Goal: Find specific page/section: Find specific page/section

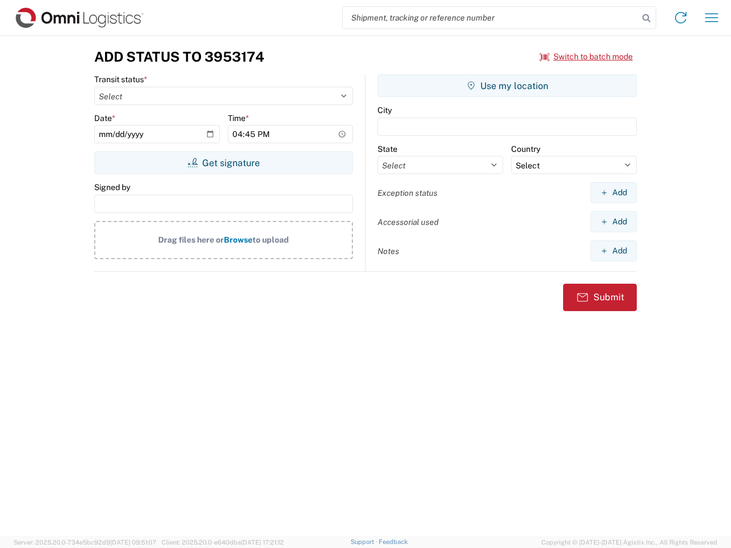
click at [490, 18] on input "search" at bounding box center [491, 18] width 296 height 22
click at [646, 18] on icon at bounding box center [646, 18] width 16 height 16
click at [681, 18] on icon at bounding box center [680, 18] width 18 height 18
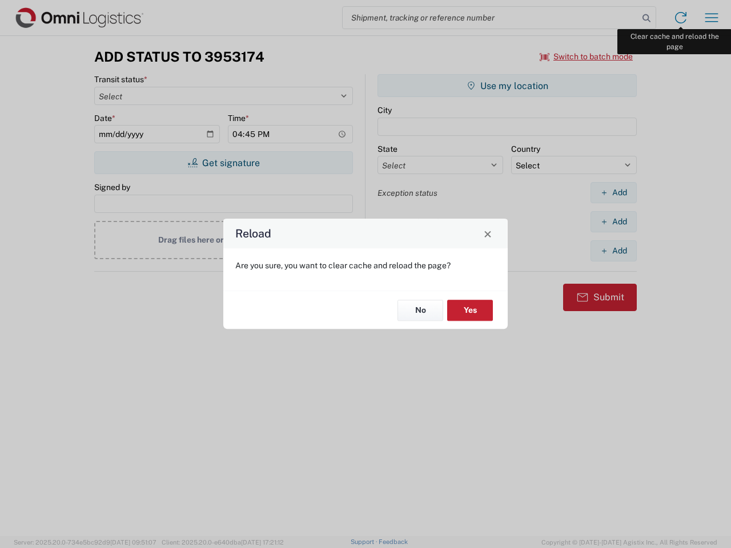
click at [711, 18] on div "Reload Are you sure, you want to clear cache and reload the page? No Yes" at bounding box center [365, 274] width 731 height 548
click at [586, 57] on div "Reload Are you sure, you want to clear cache and reload the page? No Yes" at bounding box center [365, 274] width 731 height 548
click at [223, 163] on div "Reload Are you sure, you want to clear cache and reload the page? No Yes" at bounding box center [365, 274] width 731 height 548
click at [507, 86] on div "Reload Are you sure, you want to clear cache and reload the page? No Yes" at bounding box center [365, 274] width 731 height 548
click at [613, 192] on div "Reload Are you sure, you want to clear cache and reload the page? No Yes" at bounding box center [365, 274] width 731 height 548
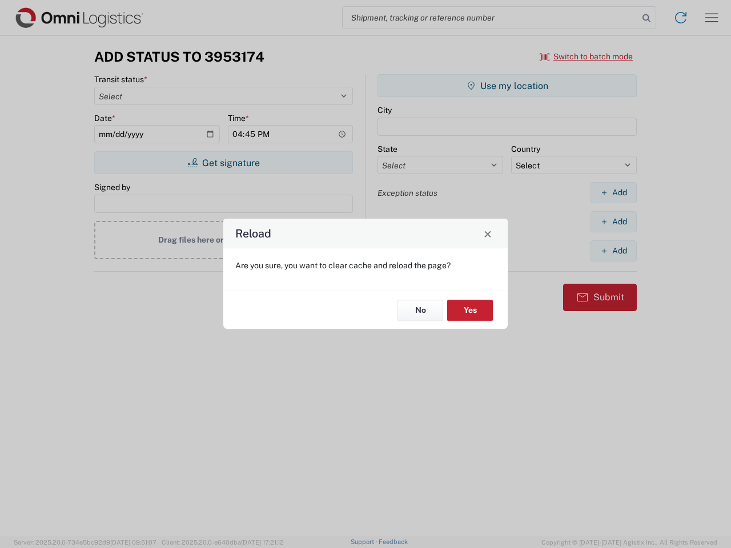
click at [613, 222] on div "Reload Are you sure, you want to clear cache and reload the page? No Yes" at bounding box center [365, 274] width 731 height 548
click at [613, 251] on div "Reload Are you sure, you want to clear cache and reload the page? No Yes" at bounding box center [365, 274] width 731 height 548
